Goal: Task Accomplishment & Management: Use online tool/utility

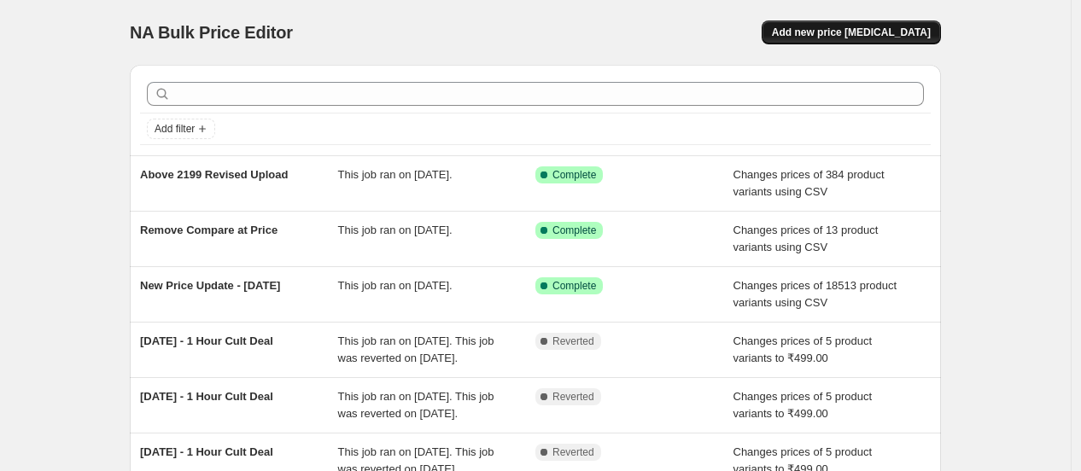
click at [837, 33] on span "Add new price [MEDICAL_DATA]" at bounding box center [851, 33] width 159 height 14
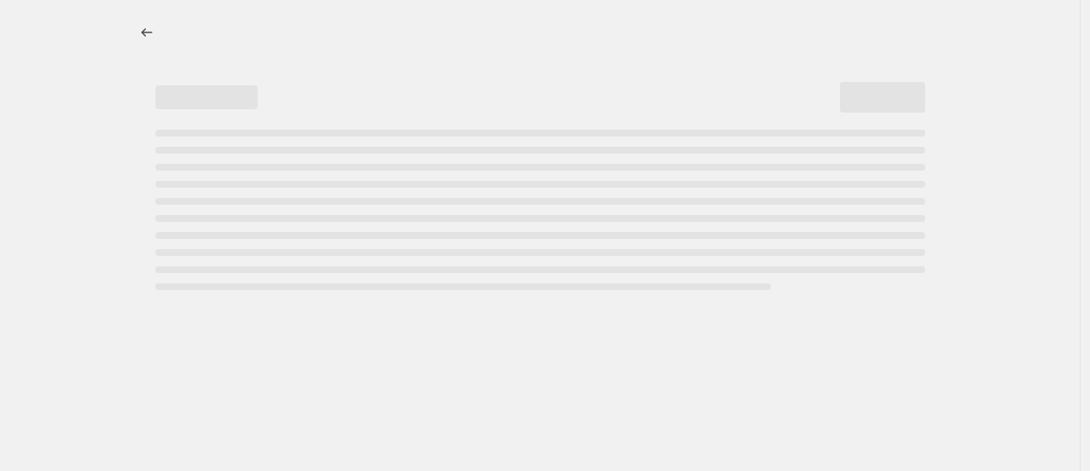
select select "percentage"
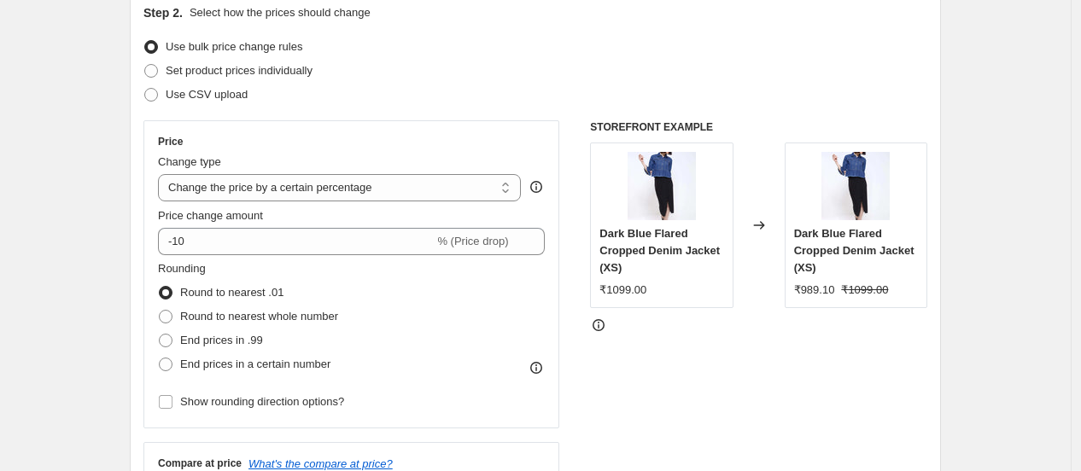
scroll to position [192, 0]
click at [203, 95] on span "Use CSV upload" at bounding box center [207, 96] width 82 height 13
click at [145, 90] on input "Use CSV upload" at bounding box center [144, 90] width 1 height 1
radio input "true"
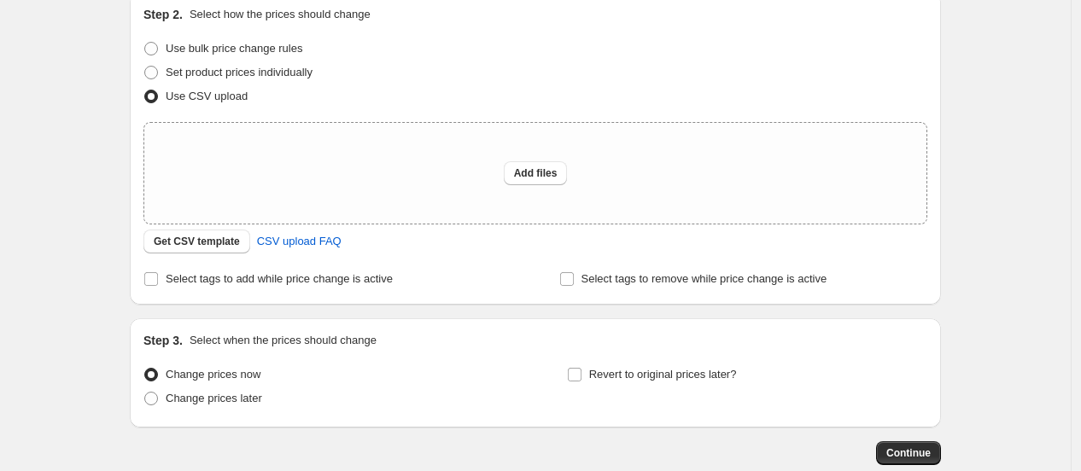
scroll to position [290, 0]
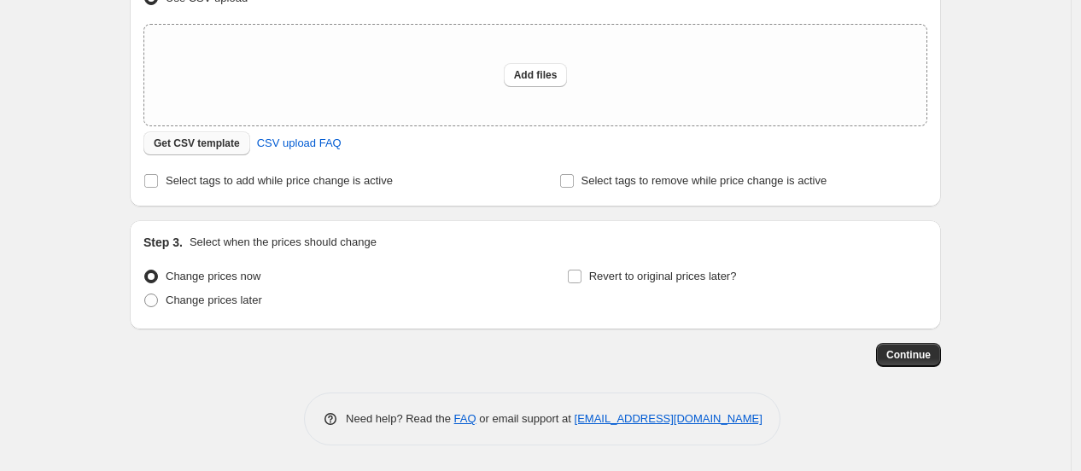
click at [231, 141] on span "Get CSV template" at bounding box center [197, 144] width 86 height 14
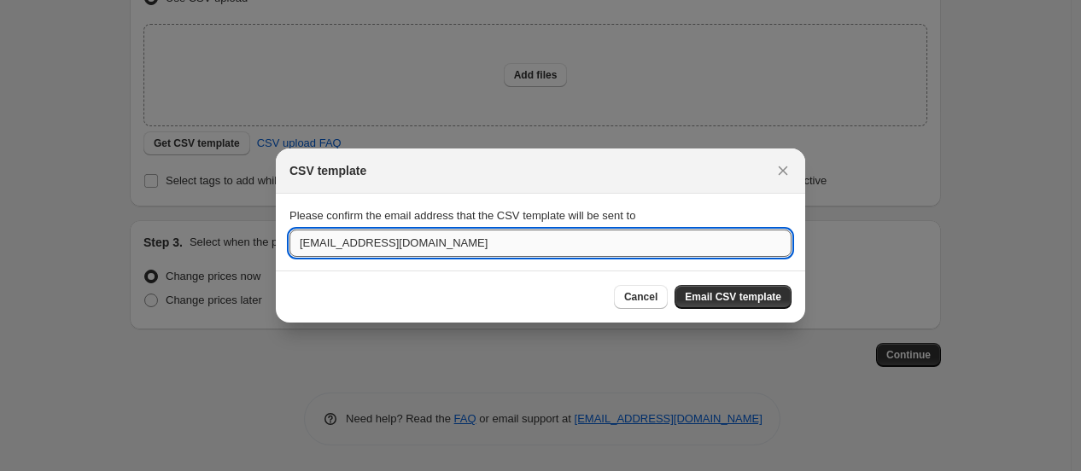
click at [403, 255] on input "business@freakins.com" at bounding box center [540, 243] width 502 height 27
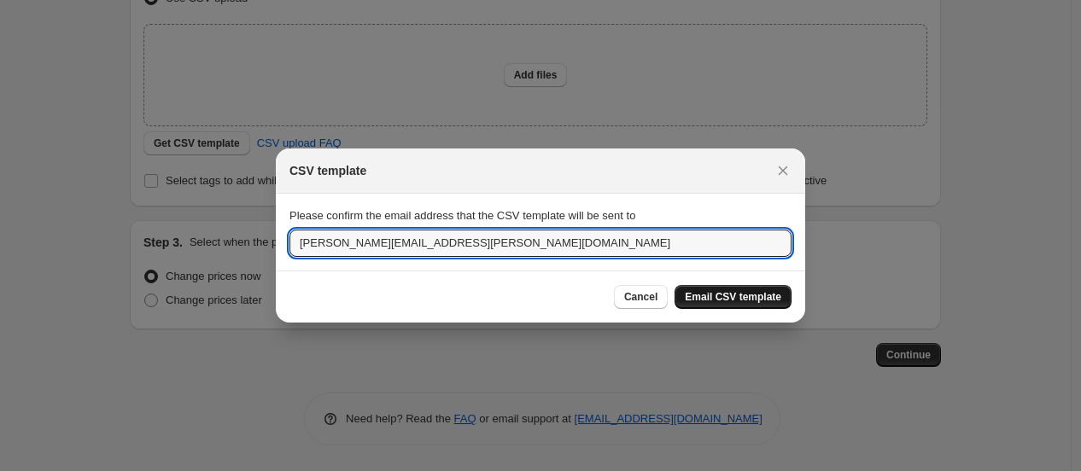
type input "vijesh.vaishnav@freakins.com"
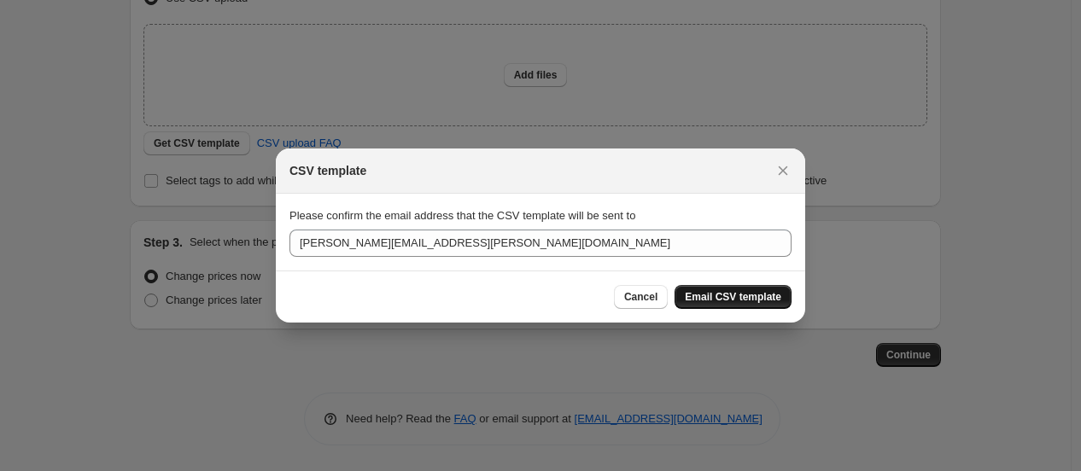
click at [719, 297] on span "Email CSV template" at bounding box center [733, 297] width 96 height 14
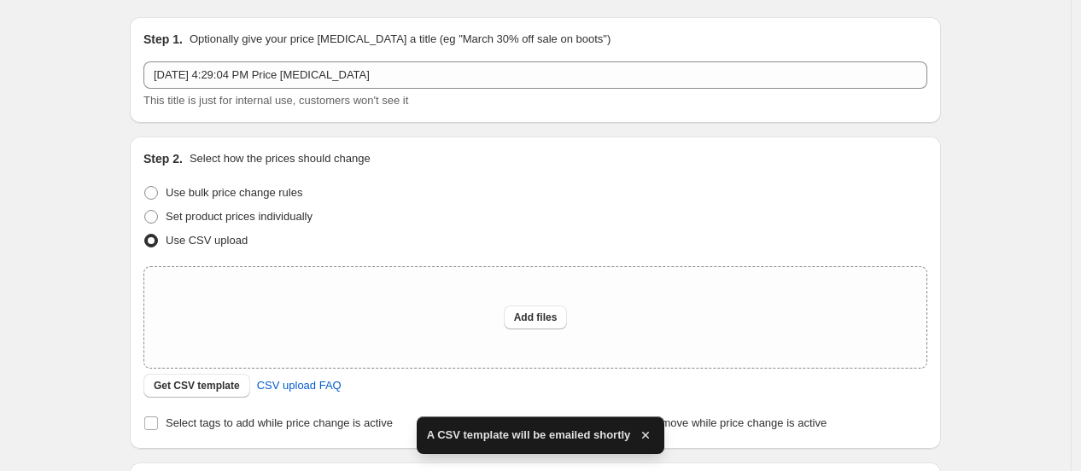
scroll to position [0, 0]
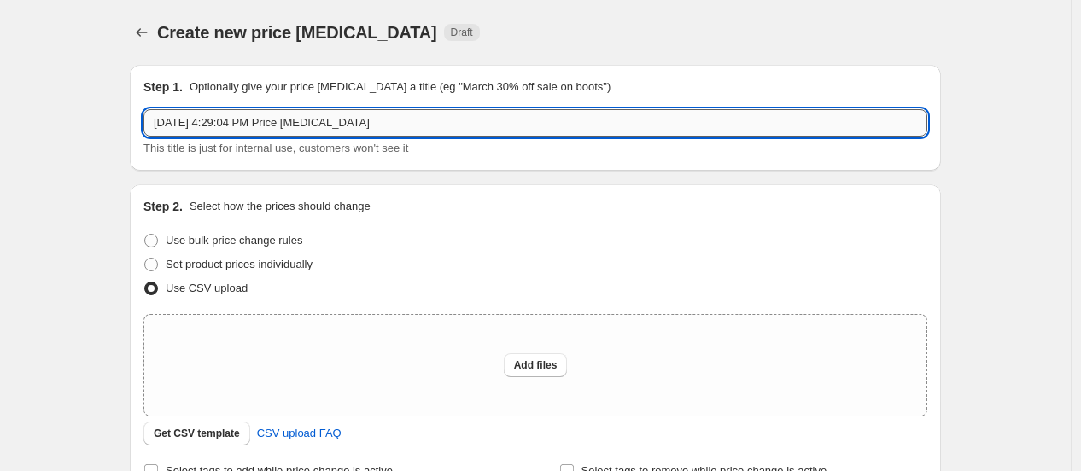
click at [275, 120] on input "Sep 9, 2025, 4:29:04 PM Price change job" at bounding box center [535, 122] width 784 height 27
type input "Price Update [DATE]"
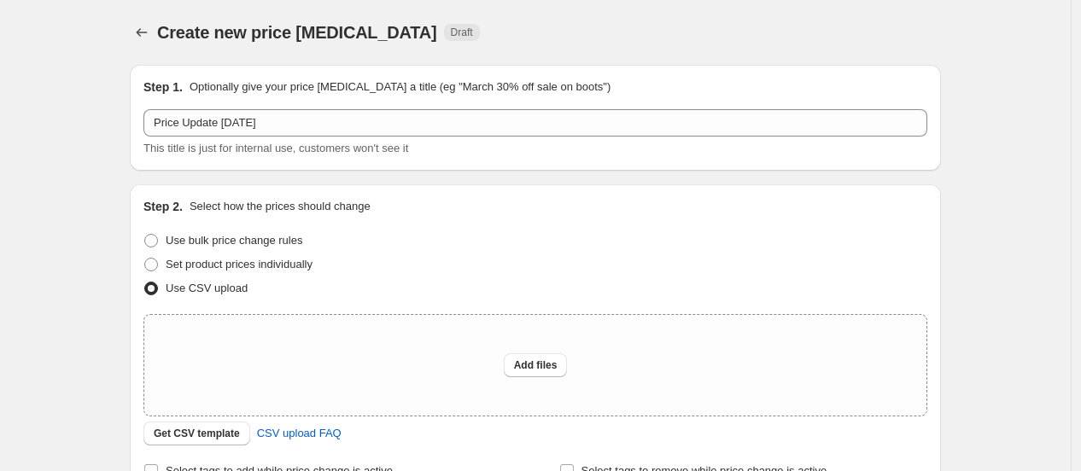
click at [368, 243] on div "Use bulk price change rules" at bounding box center [535, 241] width 784 height 24
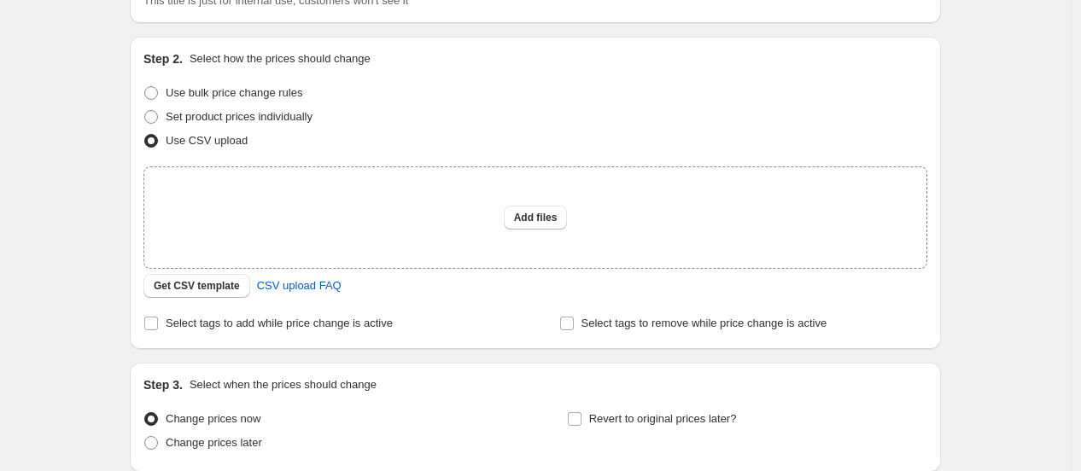
scroll to position [151, 0]
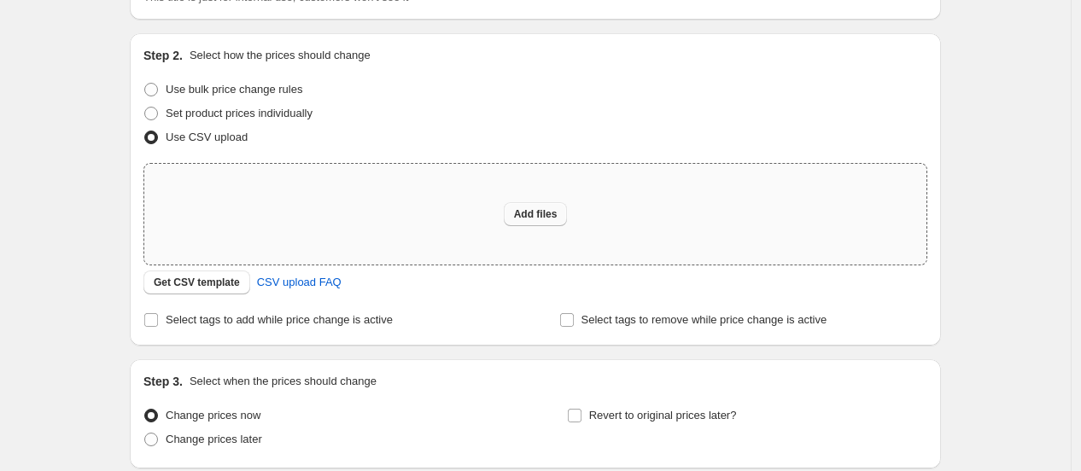
click at [540, 222] on button "Add files" at bounding box center [536, 214] width 64 height 24
type input "C:\fakepath\csv_template_user_20566.csv"
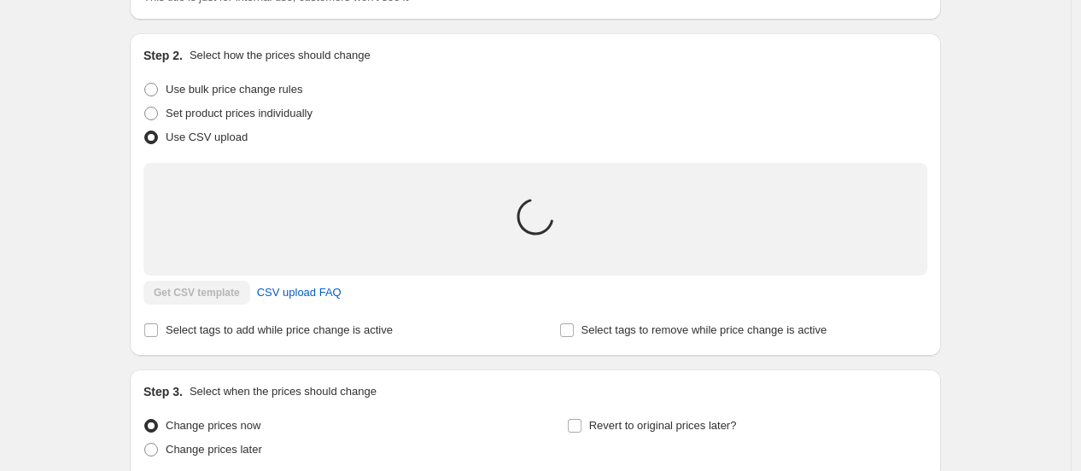
scroll to position [299, 0]
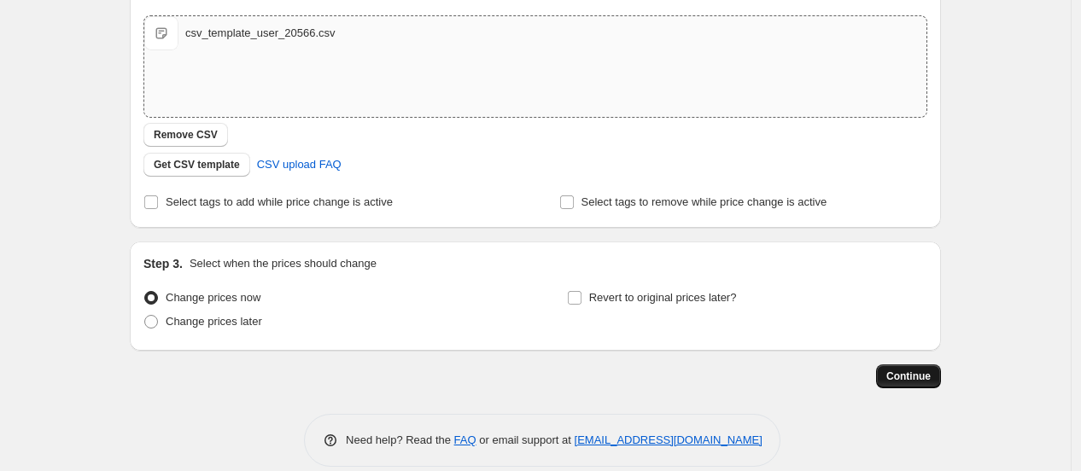
click at [919, 387] on button "Continue" at bounding box center [908, 377] width 65 height 24
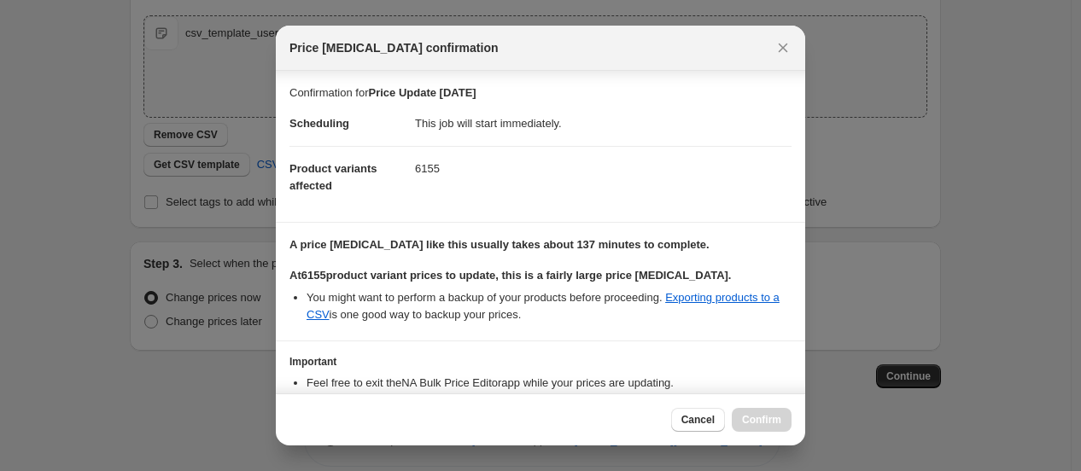
scroll to position [108, 0]
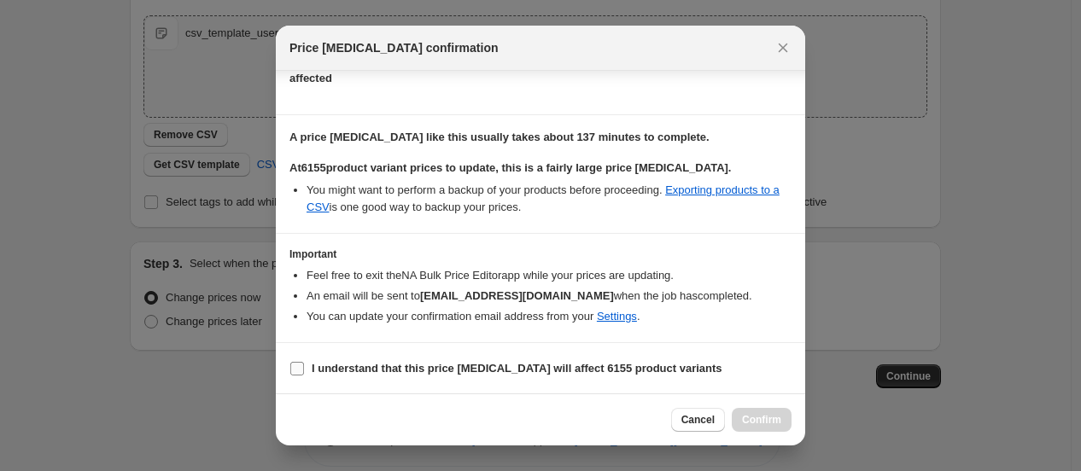
click at [359, 365] on b "I understand that this price change job will affect 6155 product variants" at bounding box center [517, 368] width 411 height 13
click at [304, 365] on input "I understand that this price change job will affect 6155 product variants" at bounding box center [297, 369] width 14 height 14
checkbox input "true"
click at [778, 422] on span "Confirm" at bounding box center [761, 420] width 39 height 14
